Goal: Task Accomplishment & Management: Manage account settings

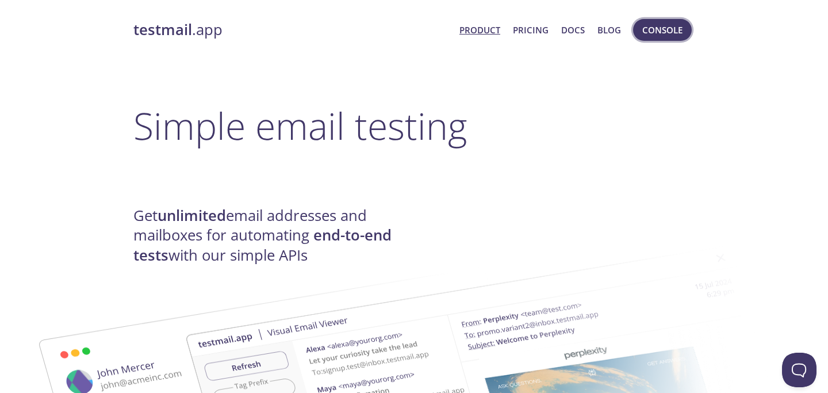
click at [662, 34] on span "Console" at bounding box center [662, 29] width 40 height 15
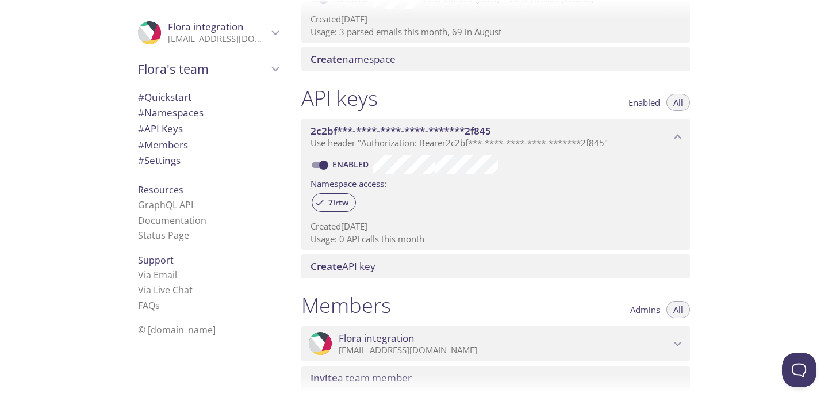
scroll to position [440, 0]
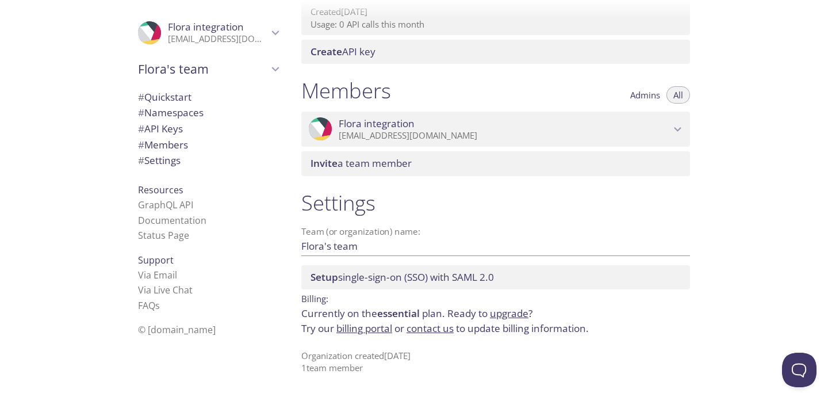
click at [380, 328] on link "billing portal" at bounding box center [364, 327] width 56 height 13
